Goal: Check status: Check status

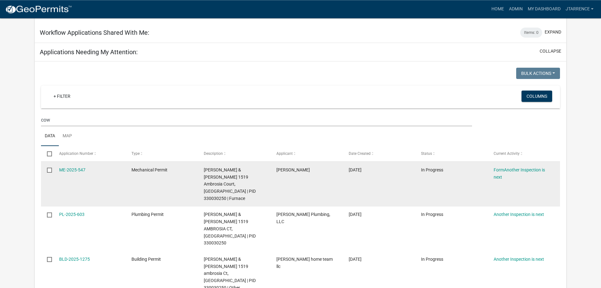
scroll to position [319, 0]
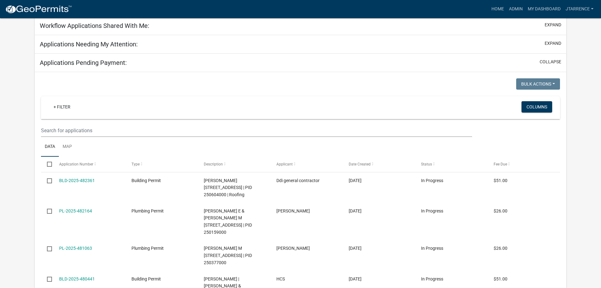
scroll to position [336, 0]
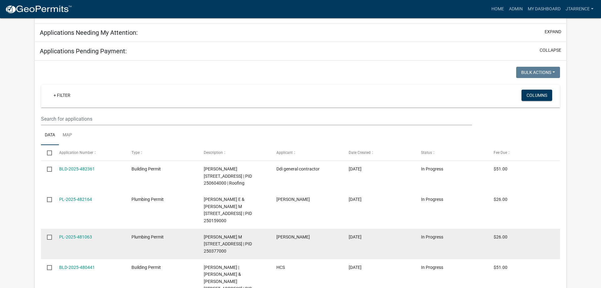
select select "3: 100"
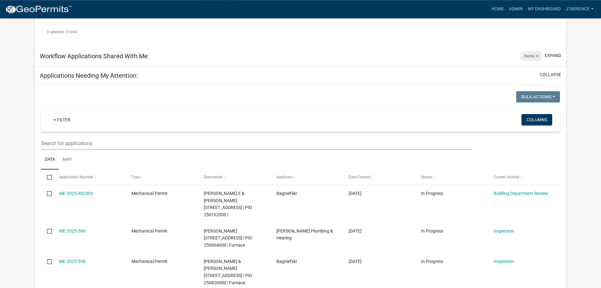
scroll to position [312, 0]
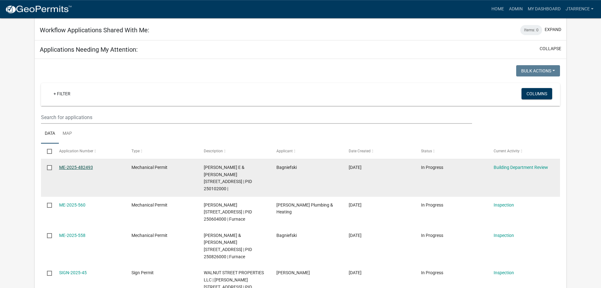
click at [71, 165] on link "ME-2025-482493" at bounding box center [76, 167] width 34 height 5
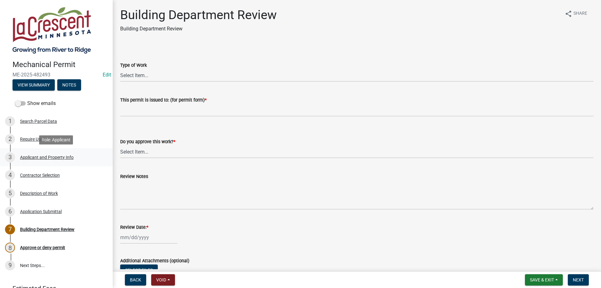
click at [31, 158] on div "Applicant and Property Info" at bounding box center [47, 157] width 54 height 4
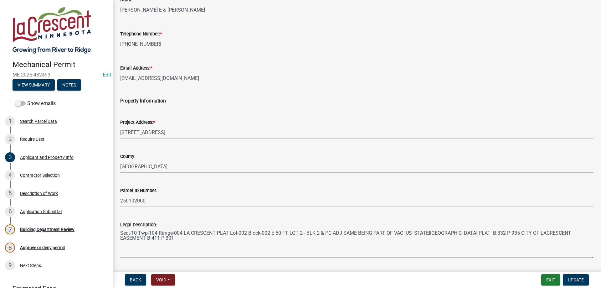
scroll to position [71, 0]
click at [36, 178] on div "4 Contractor Selection" at bounding box center [54, 175] width 98 height 10
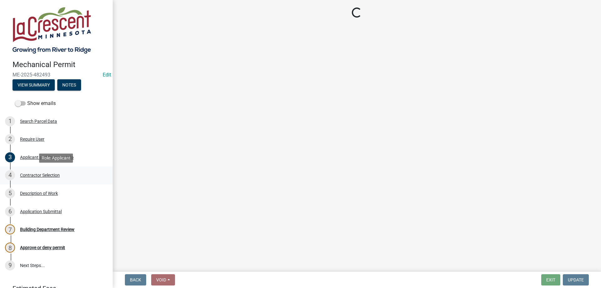
scroll to position [0, 0]
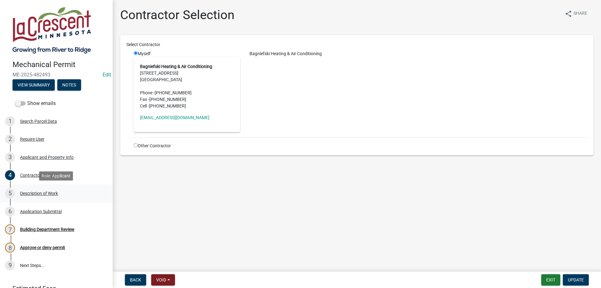
click at [26, 195] on div "Description of Work" at bounding box center [39, 193] width 38 height 4
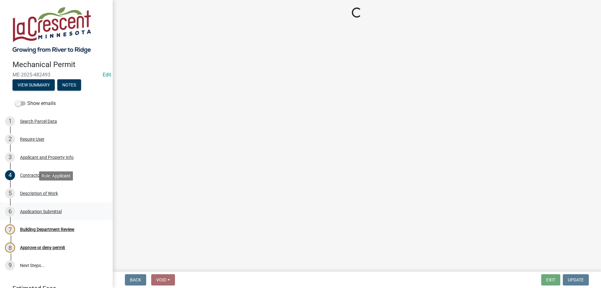
select select "ba376bc7-491f-4e2f-afbb-da92a65d87cf"
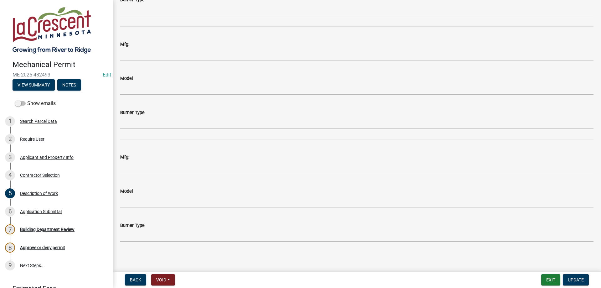
scroll to position [1151, 0]
drag, startPoint x: 30, startPoint y: 199, endPoint x: 35, endPoint y: 194, distance: 6.9
click at [30, 199] on link "5 Description of Work" at bounding box center [56, 193] width 113 height 18
click at [49, 211] on div "Application Submittal" at bounding box center [41, 211] width 42 height 4
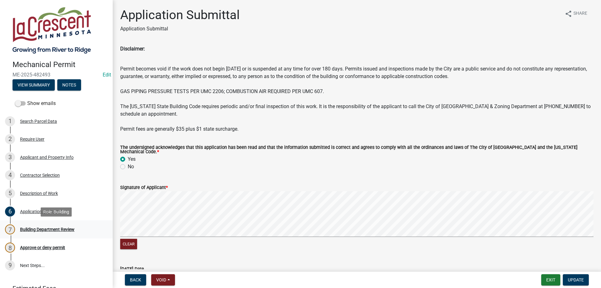
click at [52, 231] on div "Building Department Review" at bounding box center [47, 229] width 54 height 4
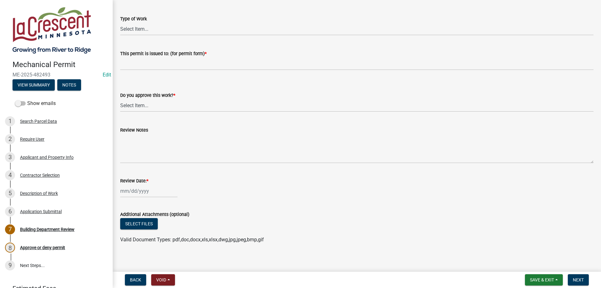
scroll to position [51, 0]
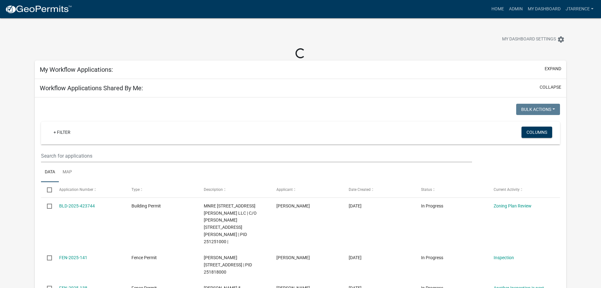
select select "3: 100"
